Goal: Information Seeking & Learning: Learn about a topic

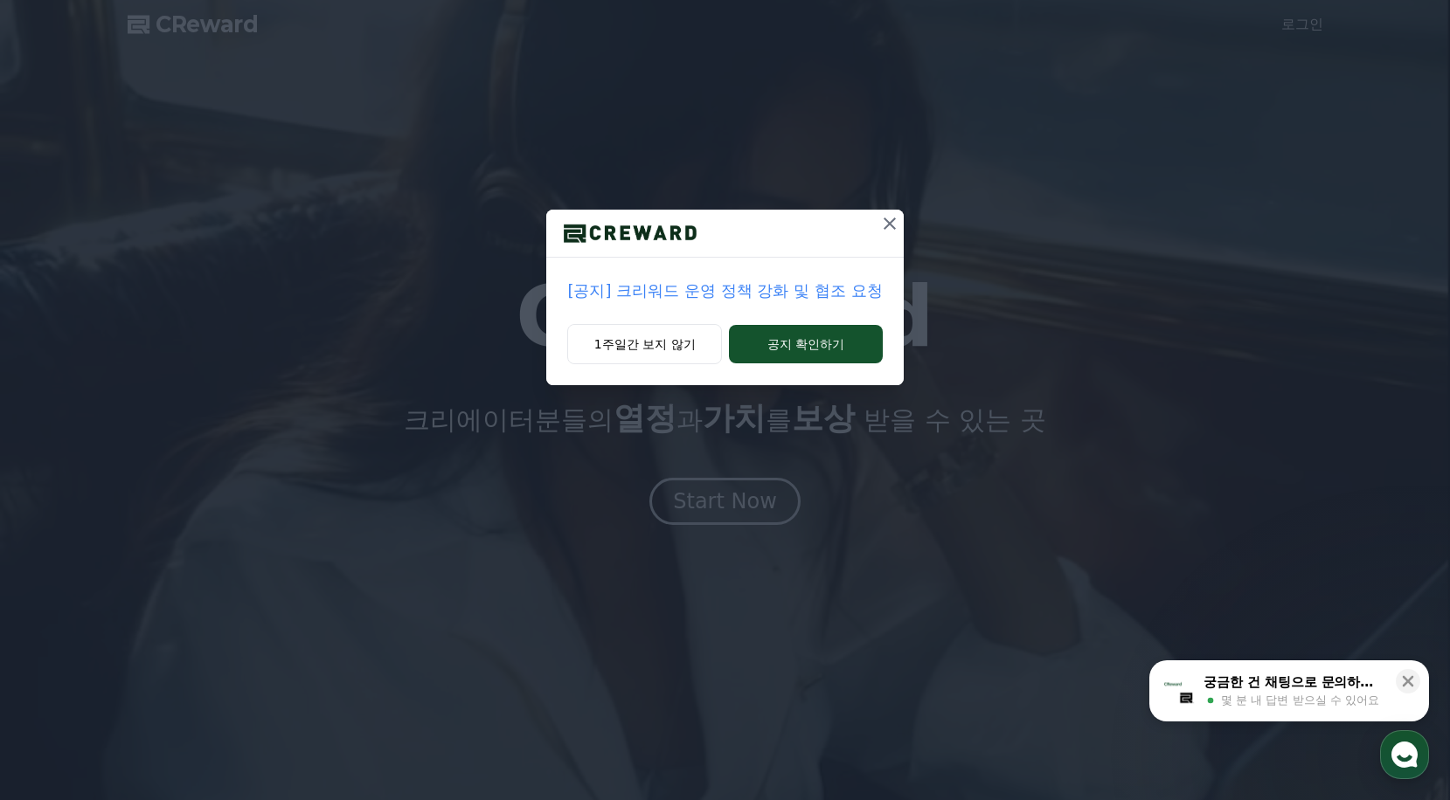
click at [668, 293] on p "[공지] 크리워드 운영 정책 강화 및 협조 요청" at bounding box center [724, 291] width 315 height 24
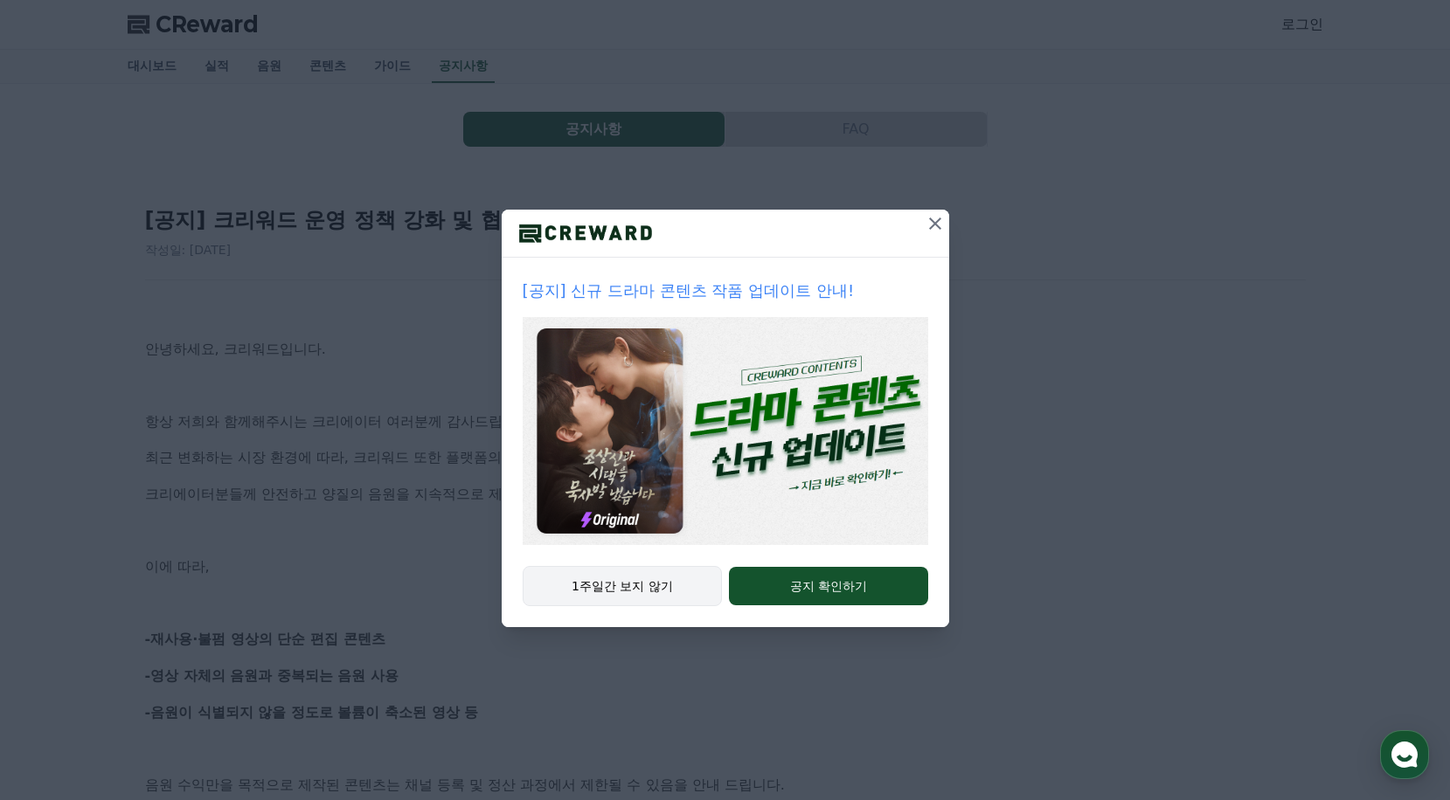
click at [662, 584] on button "1주일간 보지 않기" at bounding box center [623, 586] width 200 height 40
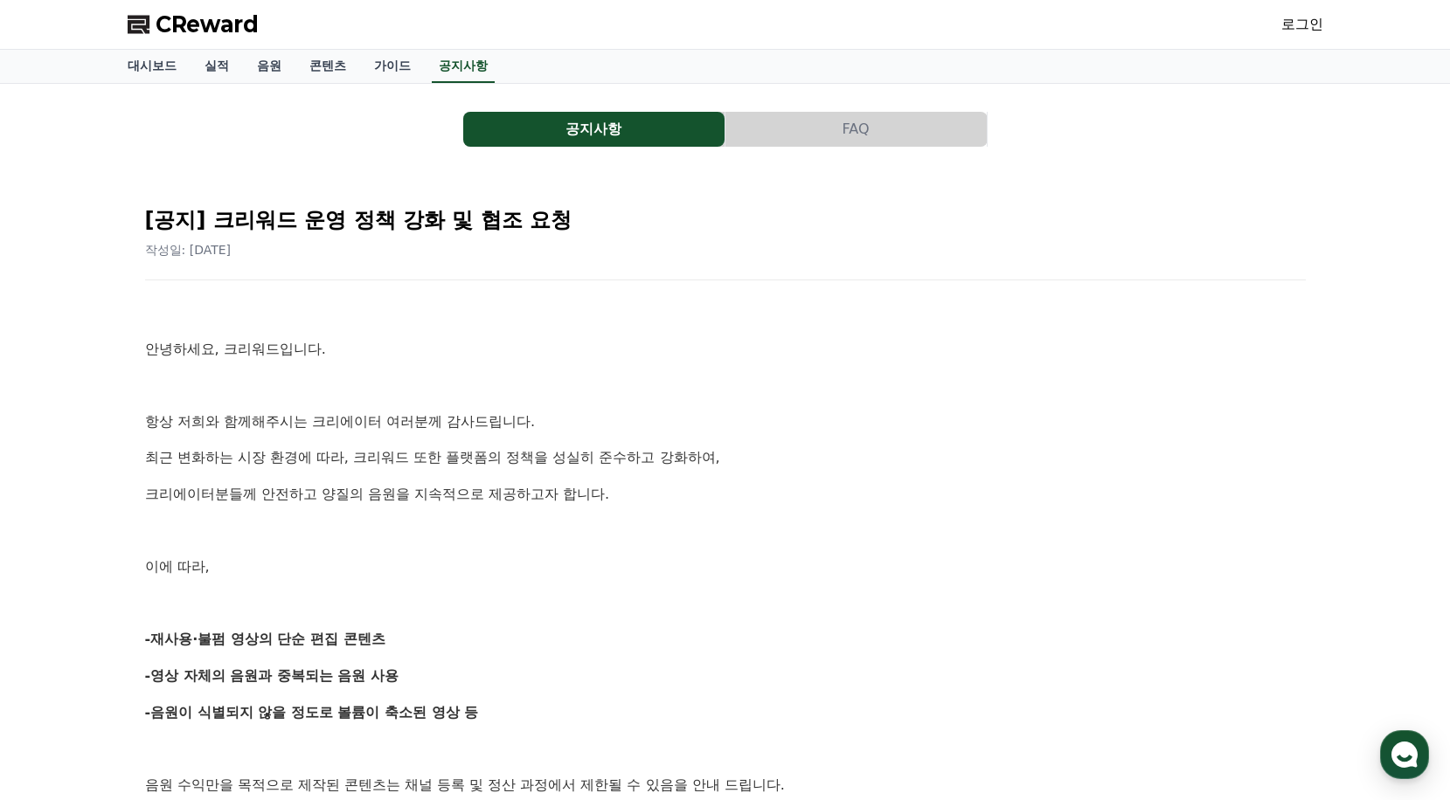
drag, startPoint x: 659, startPoint y: 414, endPoint x: 584, endPoint y: 406, distance: 75.6
click at [560, 393] on p at bounding box center [725, 385] width 1160 height 23
drag, startPoint x: 771, startPoint y: 447, endPoint x: 720, endPoint y: 436, distance: 51.9
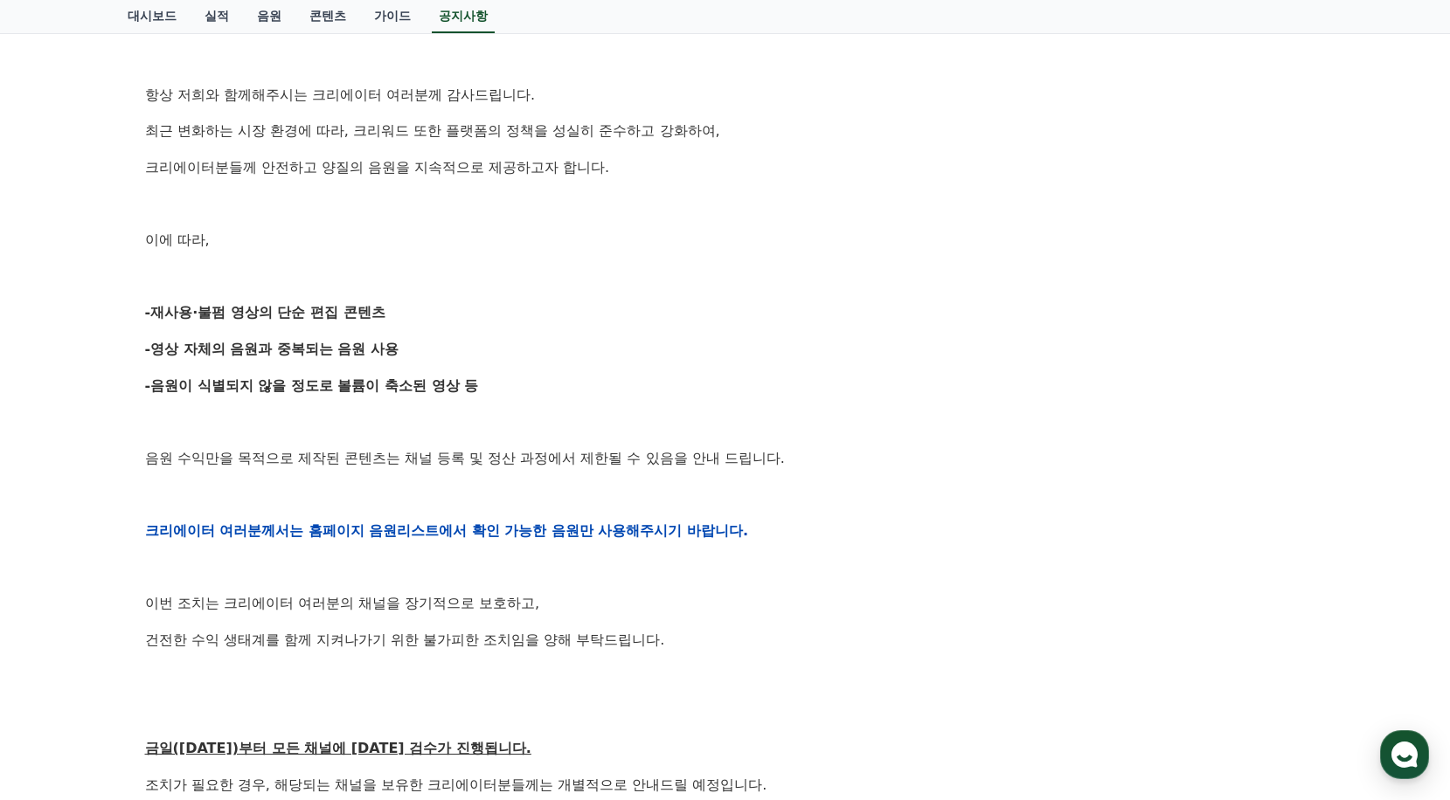
scroll to position [350, 0]
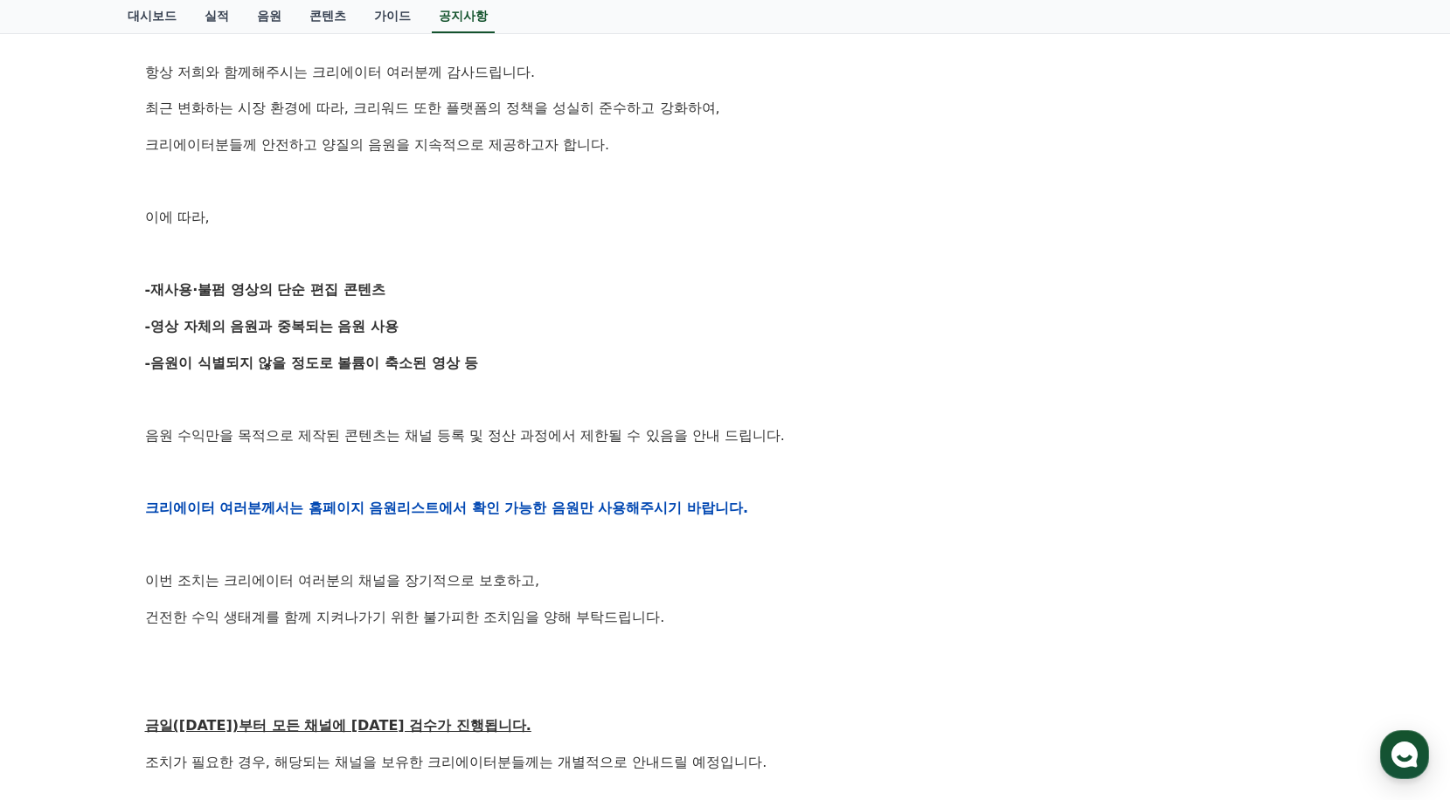
drag, startPoint x: 856, startPoint y: 405, endPoint x: 675, endPoint y: 370, distance: 184.2
click at [675, 370] on p "-음원이 식별되지 않을 정도로 볼륨이 축소된 영상 등" at bounding box center [725, 363] width 1160 height 23
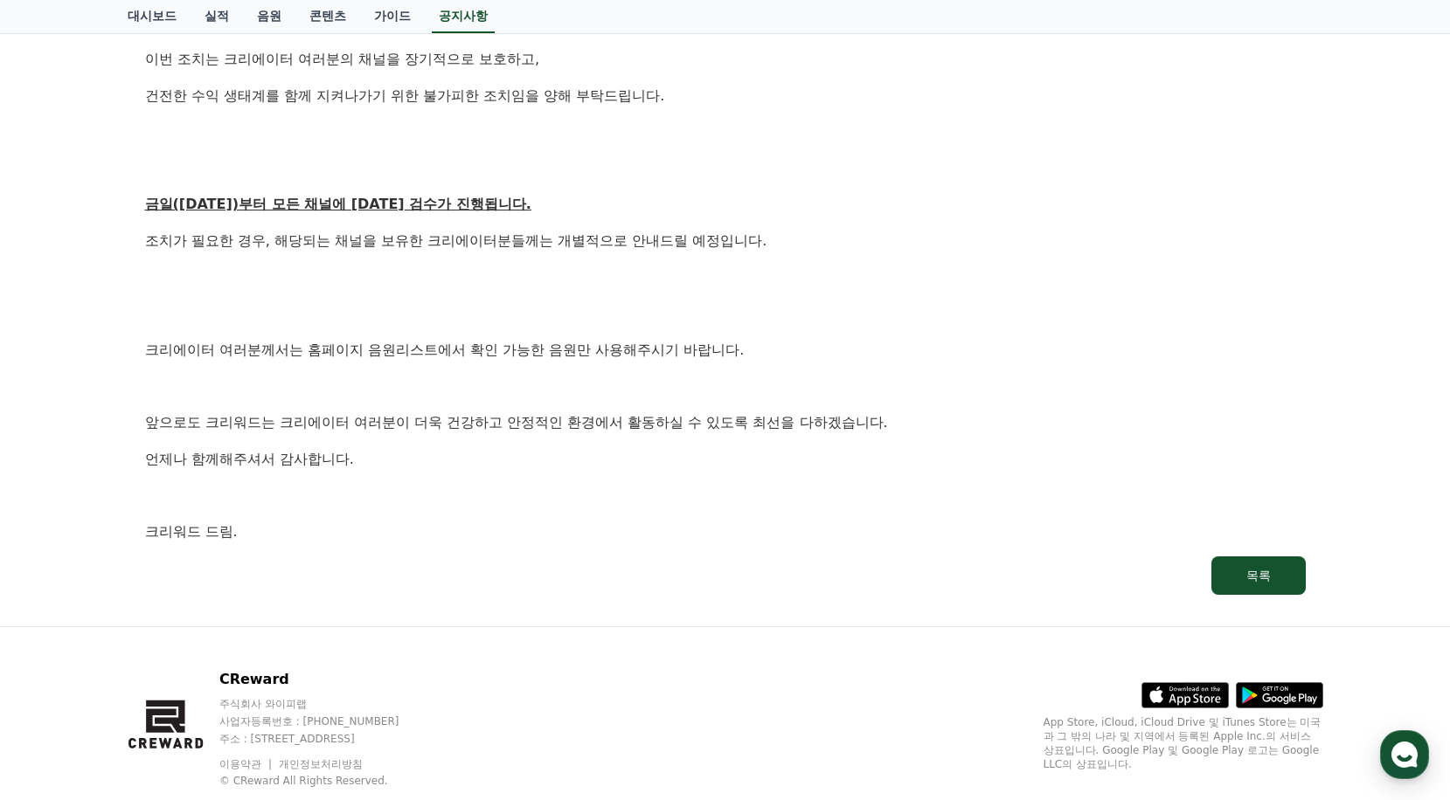
scroll to position [915, 0]
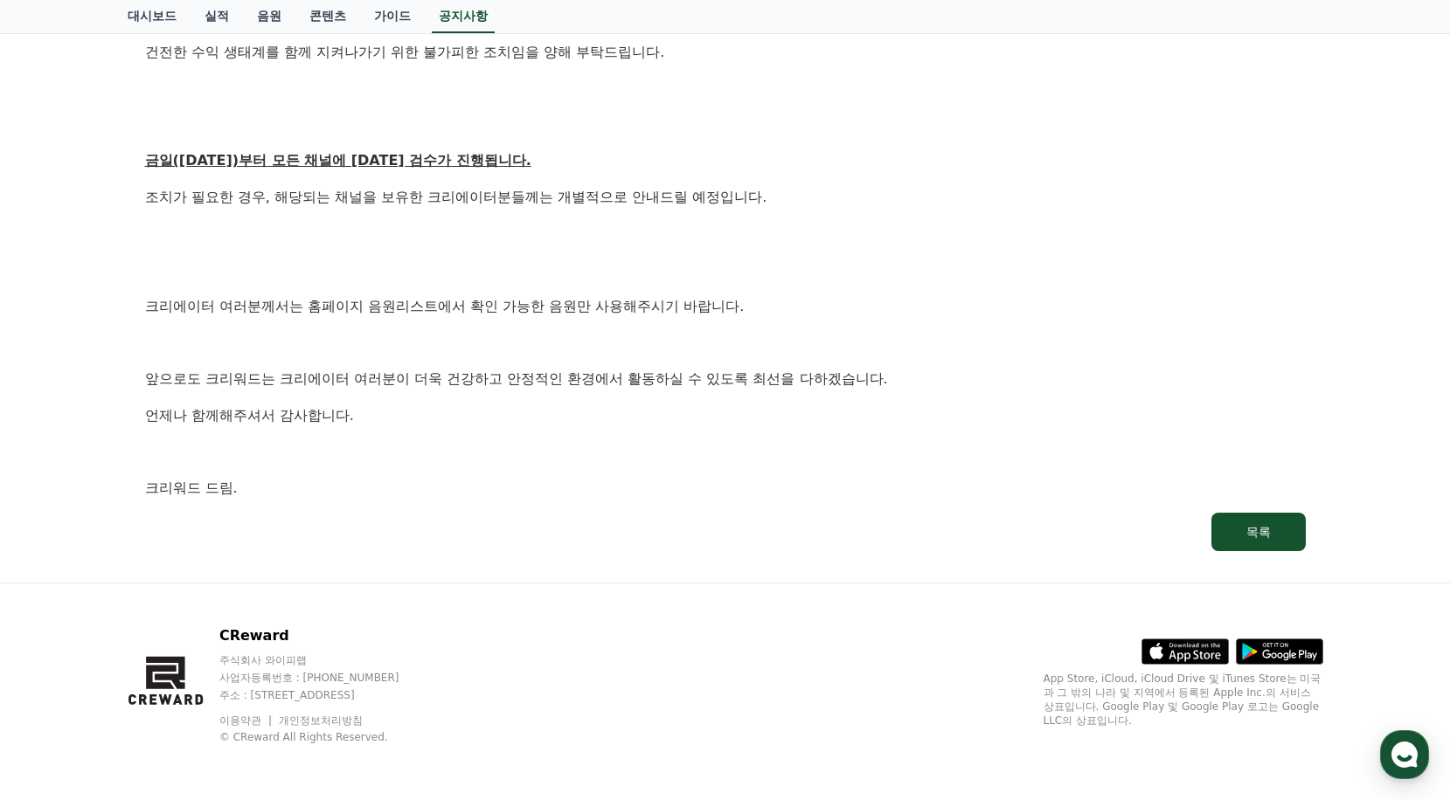
drag, startPoint x: 897, startPoint y: 228, endPoint x: 813, endPoint y: 237, distance: 85.2
click at [813, 237] on p at bounding box center [725, 234] width 1160 height 23
drag, startPoint x: 807, startPoint y: 267, endPoint x: 795, endPoint y: 268, distance: 12.4
click at [795, 268] on p at bounding box center [725, 270] width 1160 height 23
click at [788, 268] on p at bounding box center [725, 270] width 1160 height 23
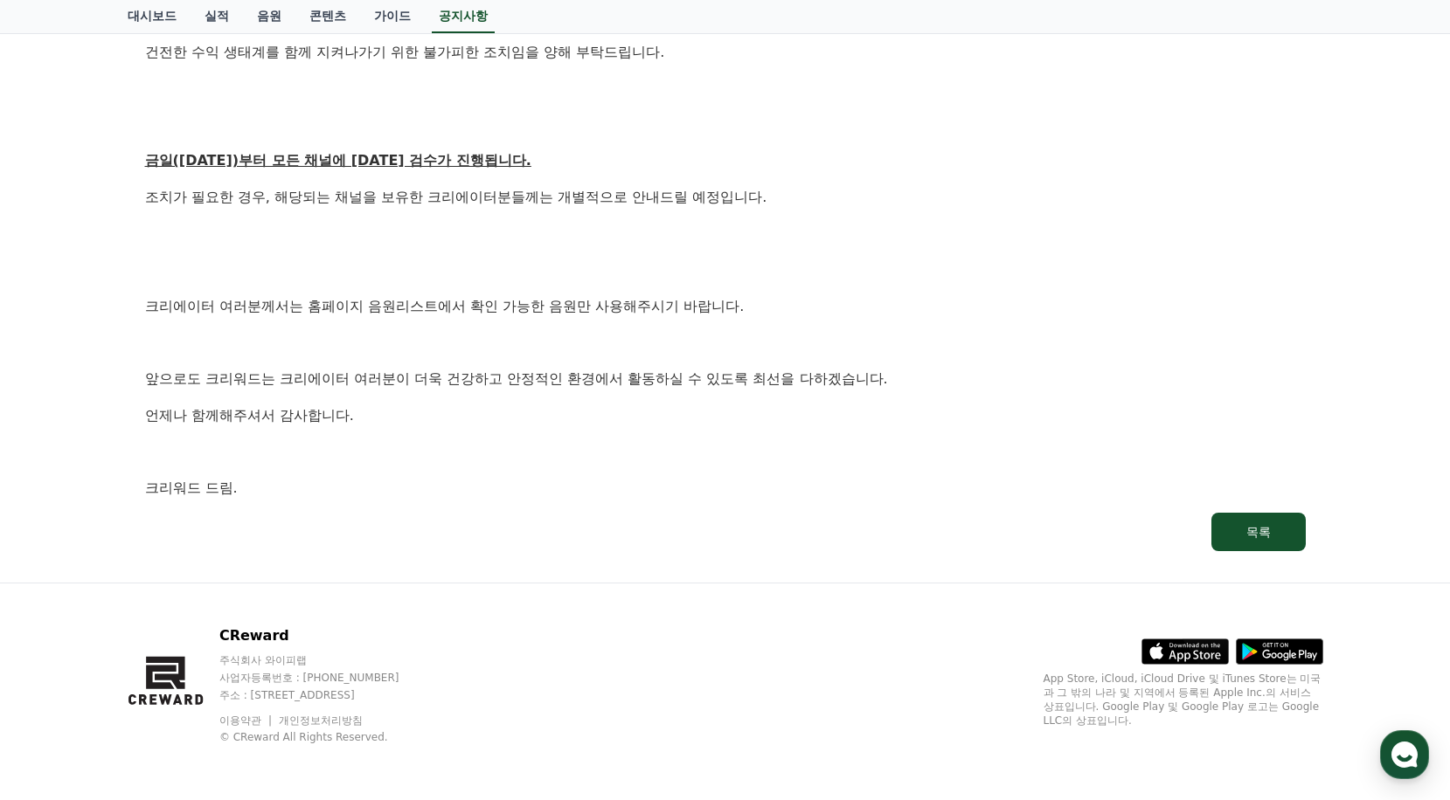
drag, startPoint x: 789, startPoint y: 268, endPoint x: 766, endPoint y: 266, distance: 23.7
click at [766, 266] on p at bounding box center [725, 270] width 1160 height 23
drag, startPoint x: 766, startPoint y: 266, endPoint x: 755, endPoint y: 266, distance: 10.5
click at [756, 266] on p at bounding box center [725, 270] width 1160 height 23
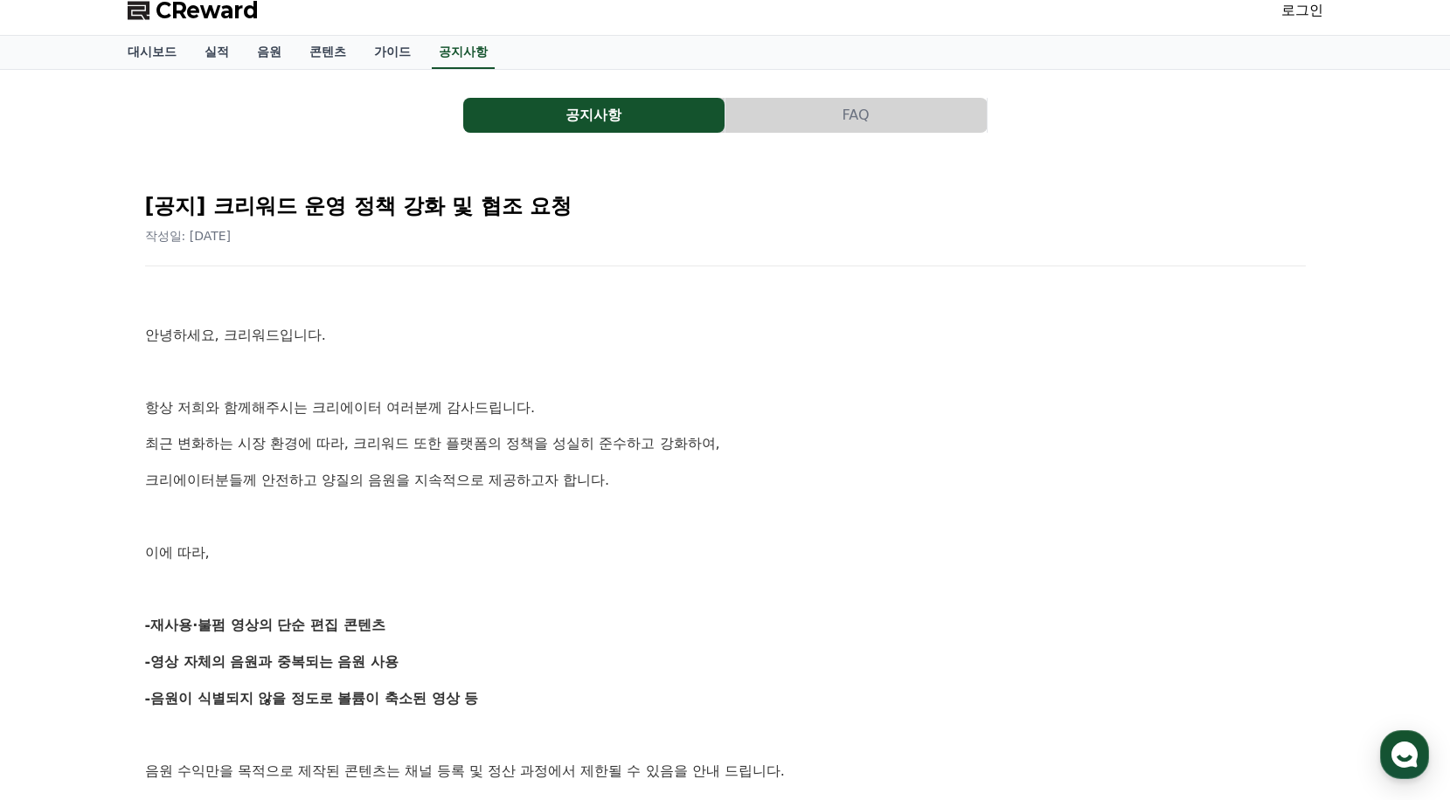
scroll to position [0, 0]
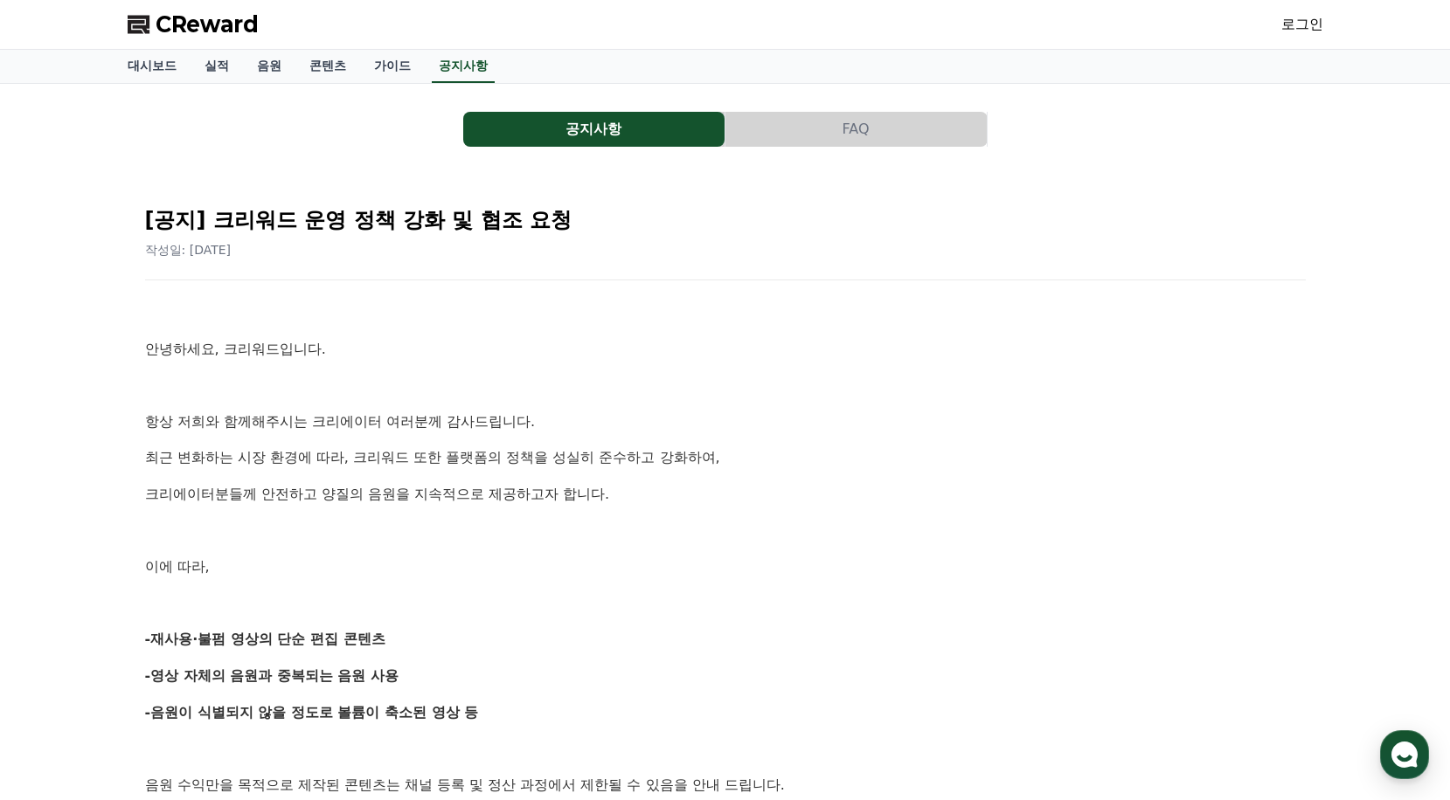
drag, startPoint x: 745, startPoint y: 245, endPoint x: 538, endPoint y: 194, distance: 212.4
click at [582, 213] on h2 "[공지] 크리워드 운영 정책 강화 및 협조 요청" at bounding box center [725, 220] width 1160 height 28
click at [274, 66] on link "음원" at bounding box center [269, 66] width 52 height 33
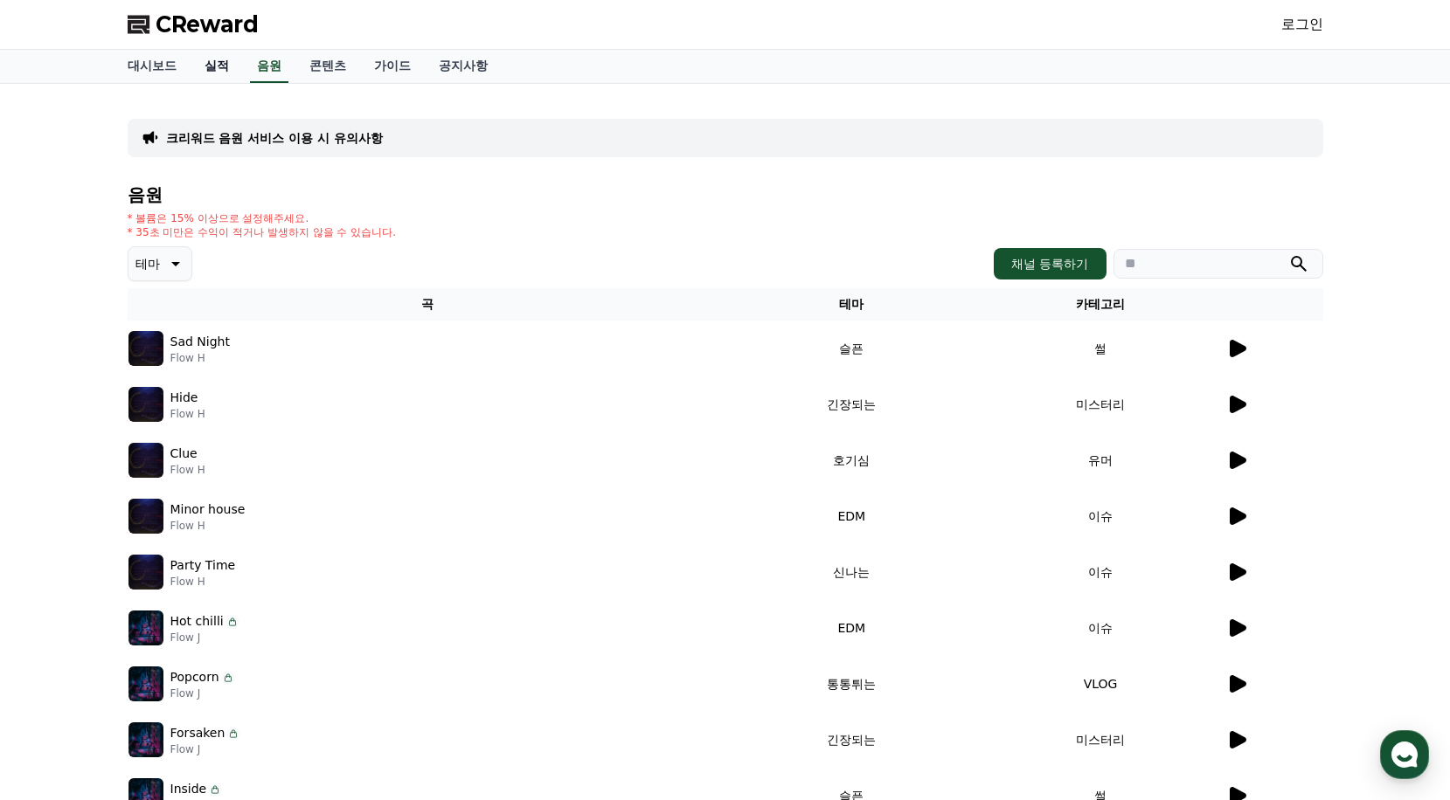
click at [230, 66] on link "실적" at bounding box center [217, 66] width 52 height 33
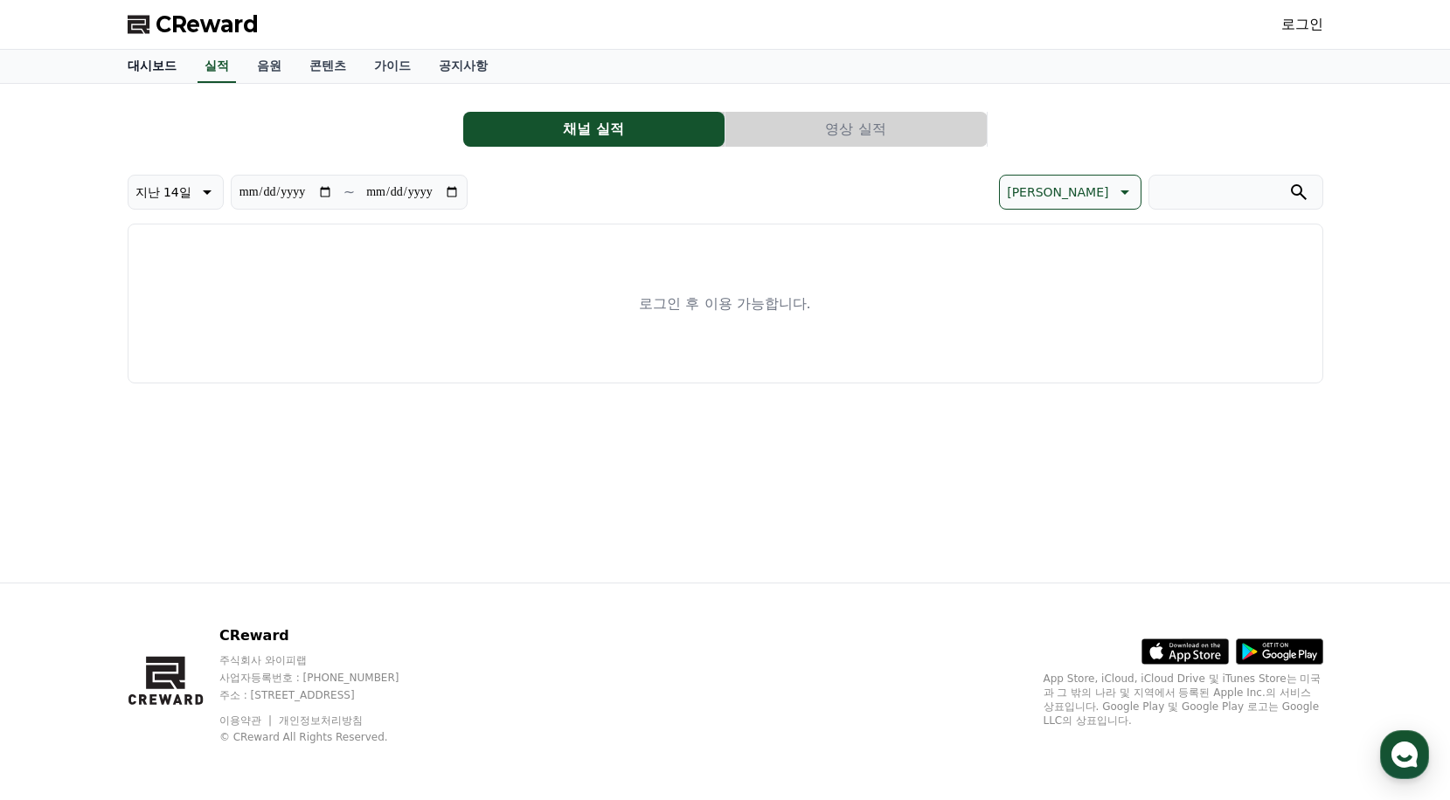
click at [163, 61] on link "대시보드" at bounding box center [152, 66] width 77 height 33
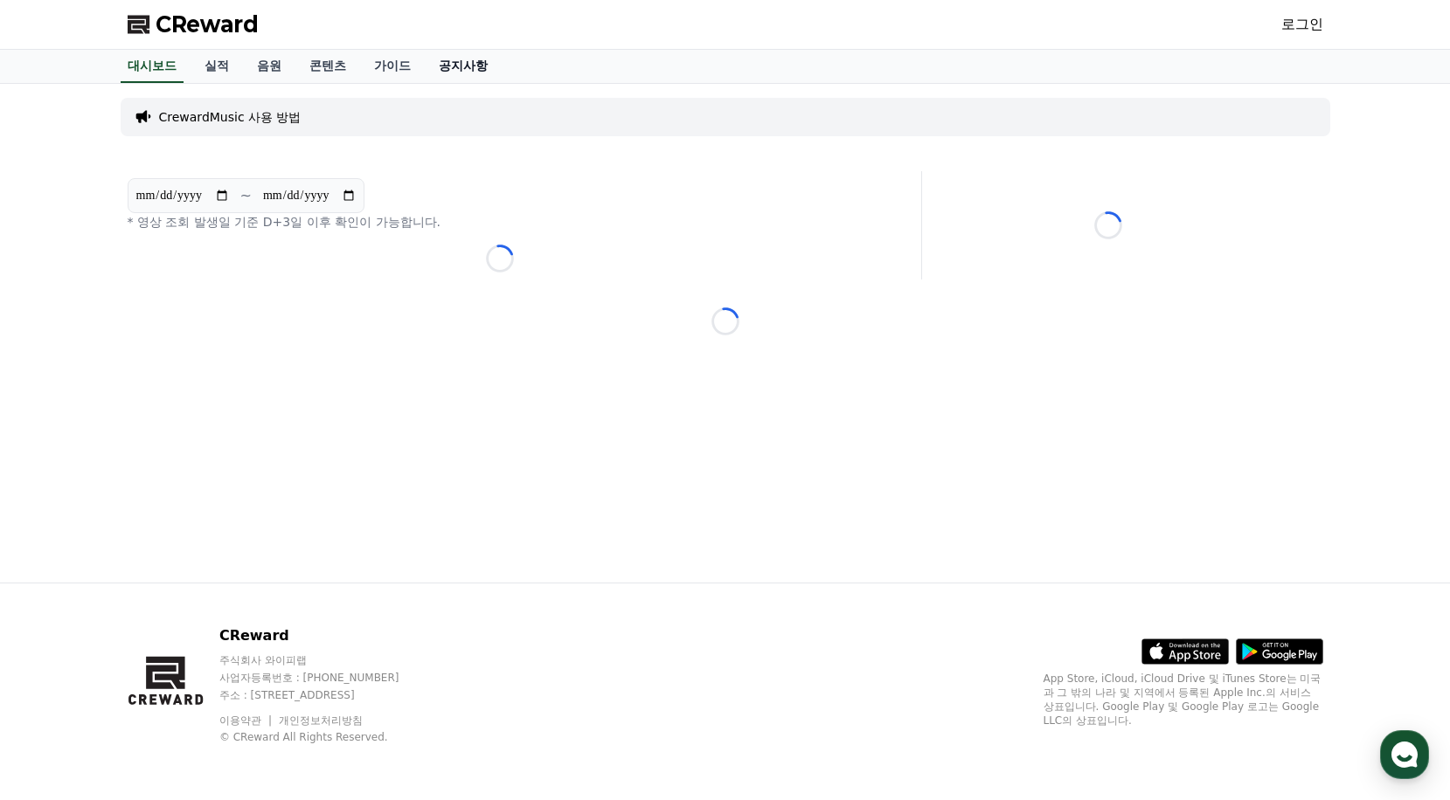
click at [484, 73] on link "공지사항" at bounding box center [463, 66] width 77 height 33
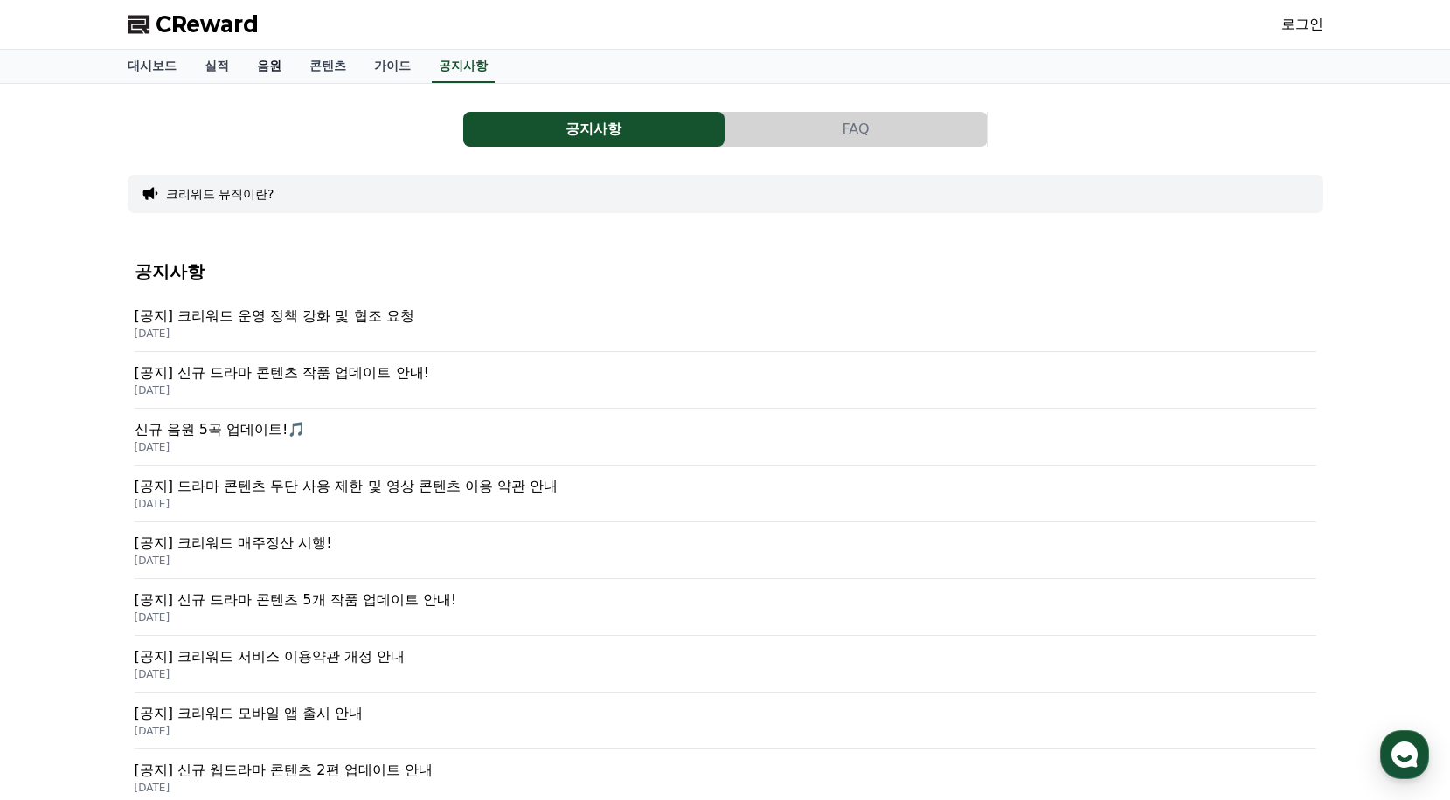
click at [274, 65] on link "음원" at bounding box center [269, 66] width 52 height 33
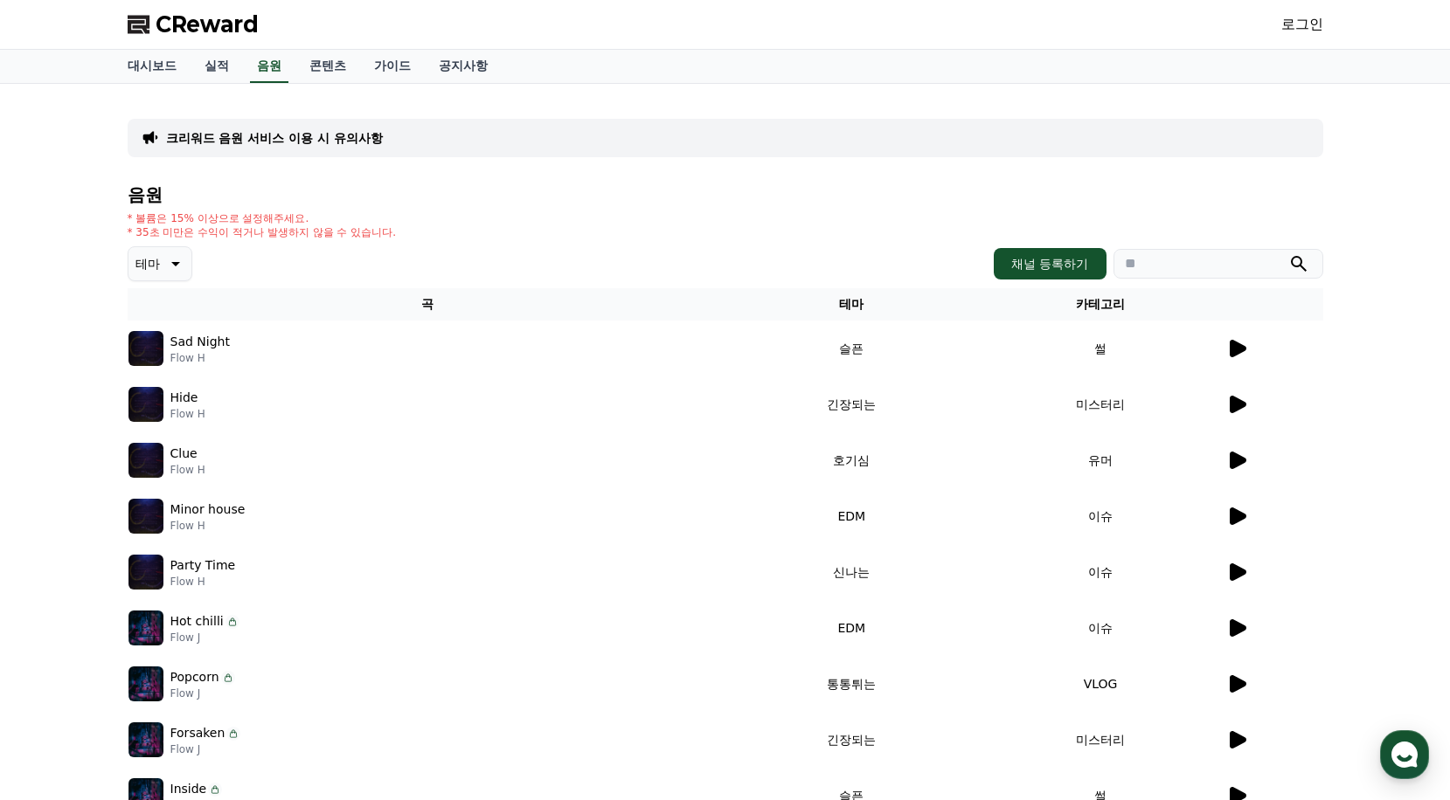
drag, startPoint x: 789, startPoint y: 135, endPoint x: 739, endPoint y: 117, distance: 52.8
click at [743, 121] on div "크리워드 음원 서비스 이용 시 유의사항" at bounding box center [725, 138] width 1195 height 38
